Goal: Answer question/provide support: Answer question/provide support

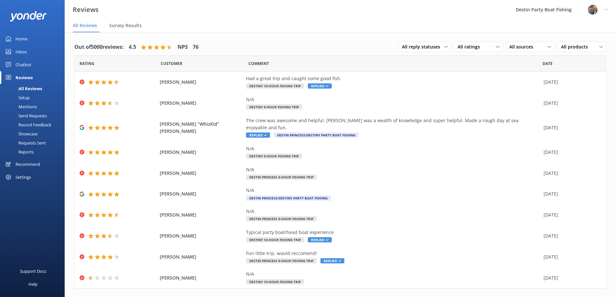
click at [20, 54] on div "Inbox" at bounding box center [21, 51] width 11 height 13
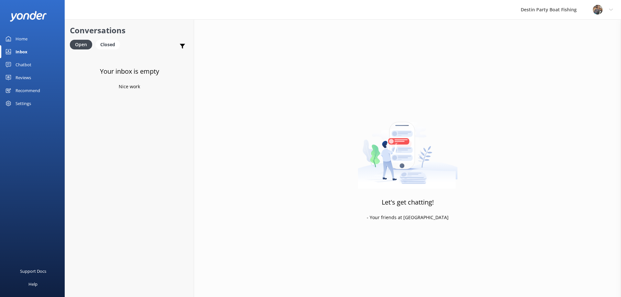
click at [30, 75] on div "Reviews" at bounding box center [24, 77] width 16 height 13
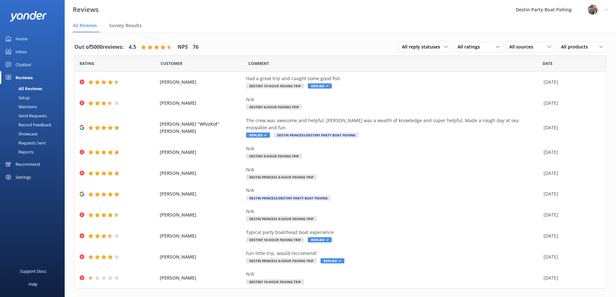
click at [15, 44] on link "Home" at bounding box center [32, 38] width 65 height 13
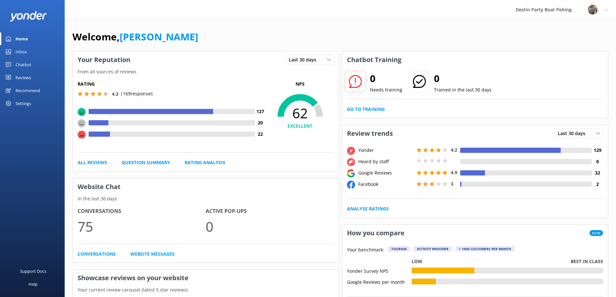
click at [23, 55] on div "Inbox" at bounding box center [21, 51] width 11 height 13
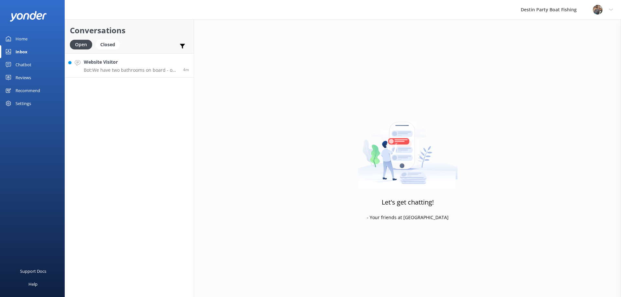
click at [98, 68] on p "Bot: We have two bathrooms on board - one for men and a separate one for women." at bounding box center [131, 70] width 94 height 6
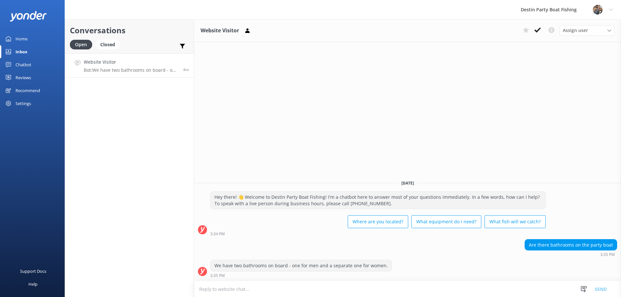
click at [268, 293] on textarea at bounding box center [407, 289] width 427 height 16
click at [538, 29] on use at bounding box center [538, 30] width 6 height 5
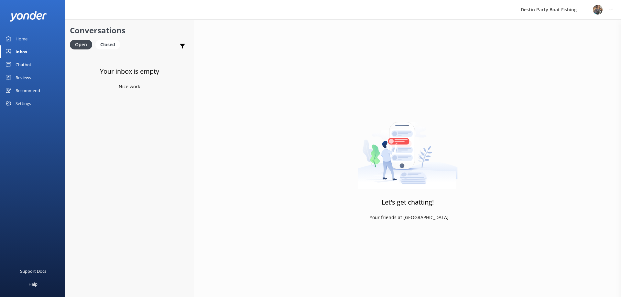
click at [28, 41] on link "Home" at bounding box center [32, 38] width 65 height 13
